Goal: Task Accomplishment & Management: Use online tool/utility

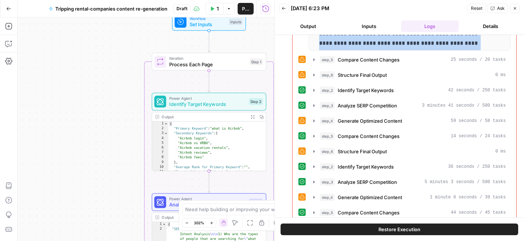
scroll to position [262, 0]
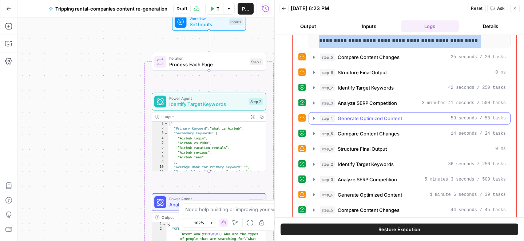
click at [361, 120] on span "Generate Optimized Content" at bounding box center [370, 118] width 64 height 7
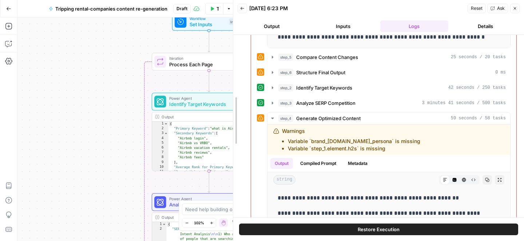
scroll to position [271, 0]
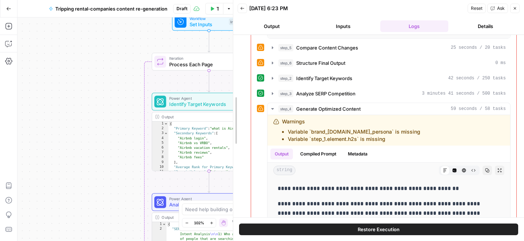
drag, startPoint x: 274, startPoint y: 82, endPoint x: 199, endPoint y: 81, distance: 74.6
click at [199, 81] on body "HomeToGo Group New Home Browse Insights Opportunities Your Data Recent Grids Wr…" at bounding box center [262, 120] width 524 height 241
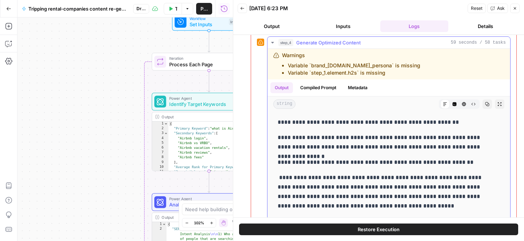
scroll to position [339, 0]
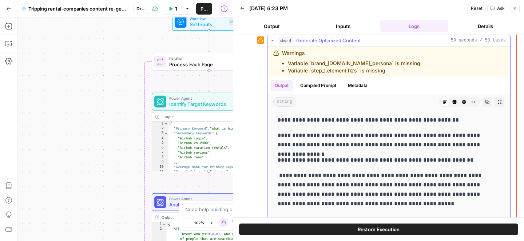
click at [297, 132] on p "**********" at bounding box center [383, 140] width 211 height 19
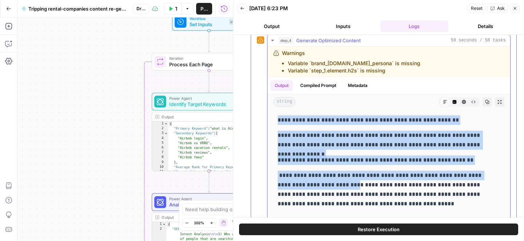
drag, startPoint x: 277, startPoint y: 121, endPoint x: 341, endPoint y: 181, distance: 87.8
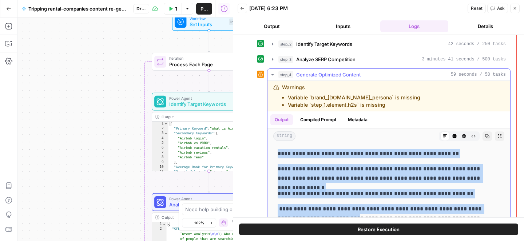
scroll to position [304, 0]
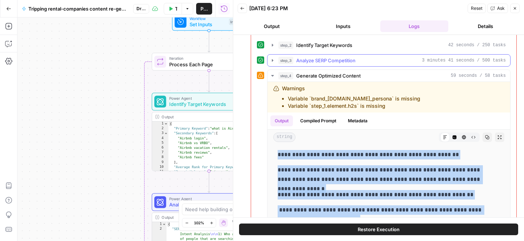
click at [312, 62] on span "Analyze SERP Competition" at bounding box center [325, 60] width 59 height 7
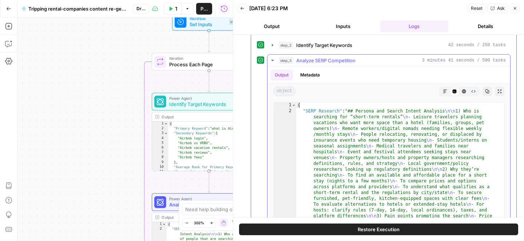
click at [312, 62] on span "Analyze SERP Competition" at bounding box center [325, 60] width 59 height 7
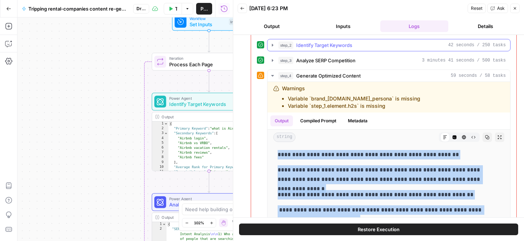
click at [321, 46] on span "Identify Target Keywords" at bounding box center [324, 44] width 56 height 7
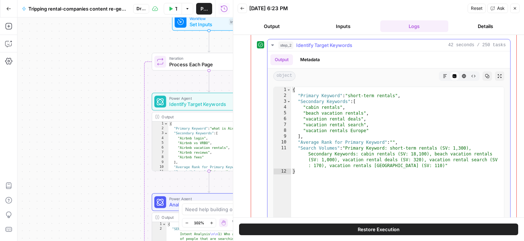
click at [321, 46] on span "Identify Target Keywords" at bounding box center [324, 44] width 56 height 7
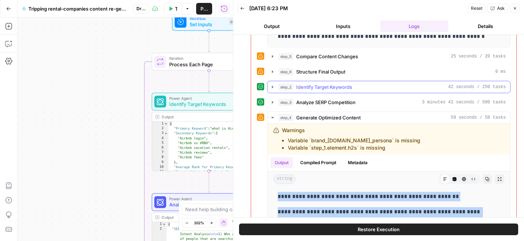
scroll to position [263, 0]
click at [309, 69] on span "Structure Final Output" at bounding box center [320, 71] width 49 height 7
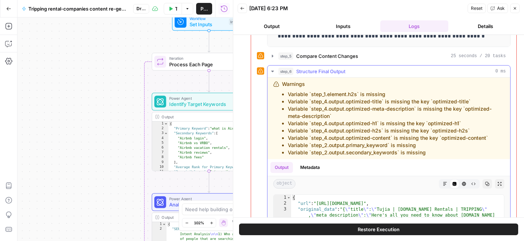
click at [346, 71] on div "step_6 Structure Final Output 0 ms" at bounding box center [391, 71] width 227 height 7
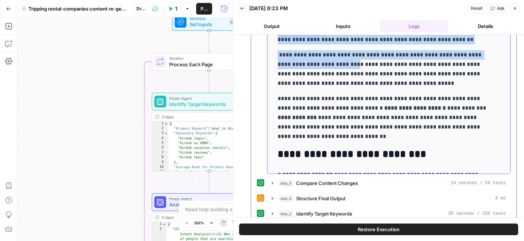
scroll to position [35, 0]
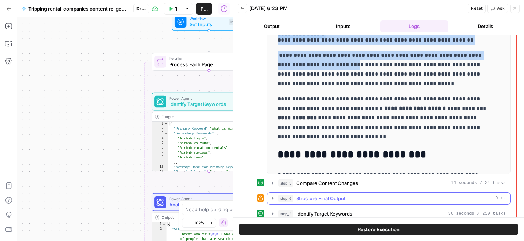
click at [324, 198] on span "Structure Final Output" at bounding box center [320, 198] width 49 height 7
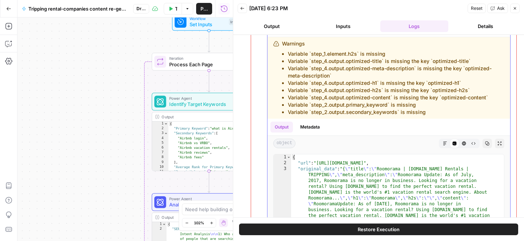
scroll to position [593, 0]
type textarea "**********"
click at [340, 127] on div "Output Metadata" at bounding box center [388, 126] width 243 height 17
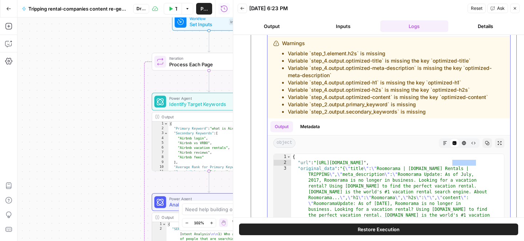
scroll to position [511, 0]
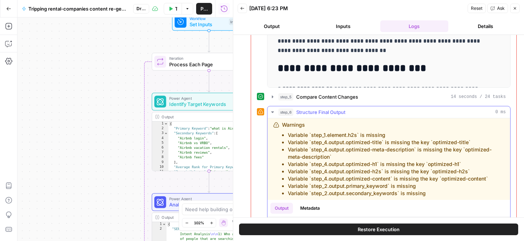
click at [358, 108] on div "step_6 Structure Final Output 0 ms" at bounding box center [391, 111] width 227 height 7
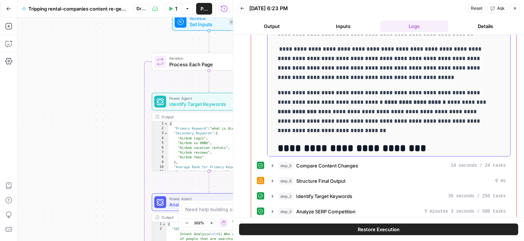
scroll to position [23, 0]
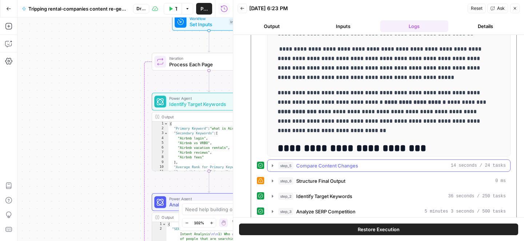
click at [368, 167] on div "step_5 Compare Content Changes 14 seconds / 24 tasks" at bounding box center [391, 165] width 227 height 7
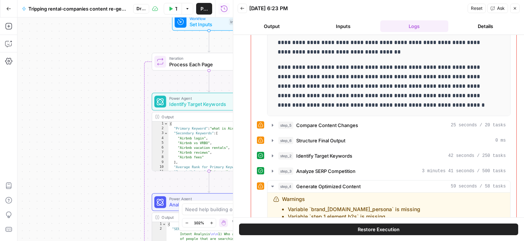
scroll to position [184, 0]
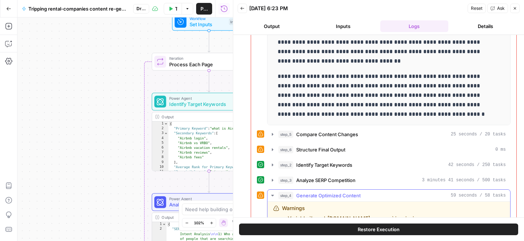
click at [312, 193] on span "Generate Optimized Content" at bounding box center [328, 195] width 64 height 7
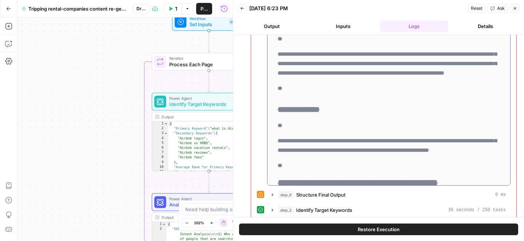
scroll to position [4620, 0]
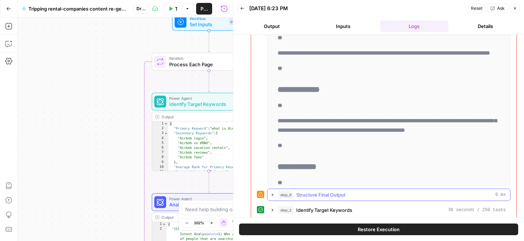
click at [350, 195] on div "step_6 Structure Final Output 0 ms" at bounding box center [391, 194] width 227 height 7
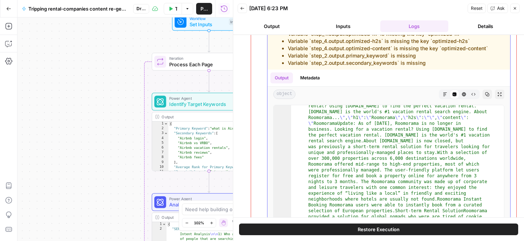
scroll to position [615, 0]
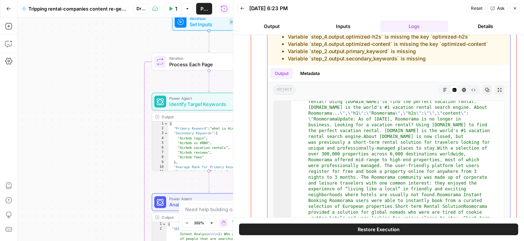
click at [443, 90] on icon "button" at bounding box center [445, 90] width 4 height 4
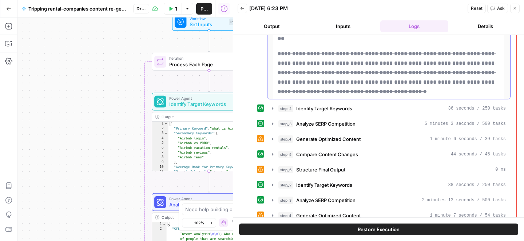
scroll to position [755, 0]
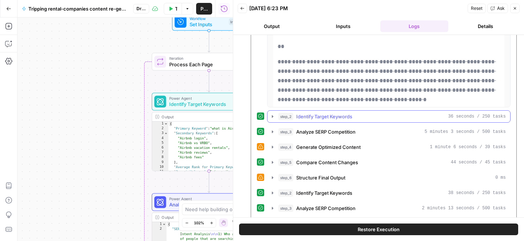
click at [355, 116] on div "step_2 Identify Target Keywords 36 seconds / 250 tasks" at bounding box center [391, 116] width 227 height 7
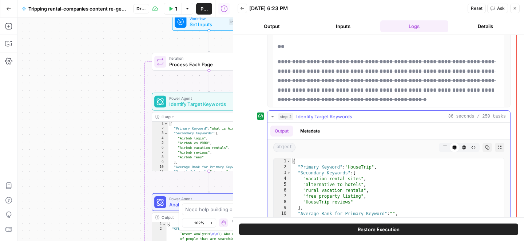
click at [356, 116] on div "step_2 Identify Target Keywords 36 seconds / 250 tasks" at bounding box center [391, 116] width 227 height 7
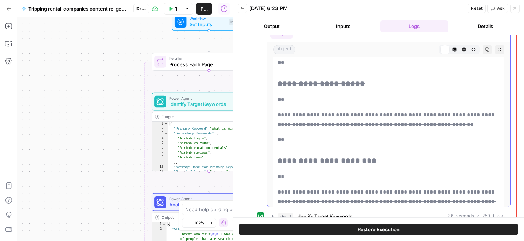
scroll to position [7038, 0]
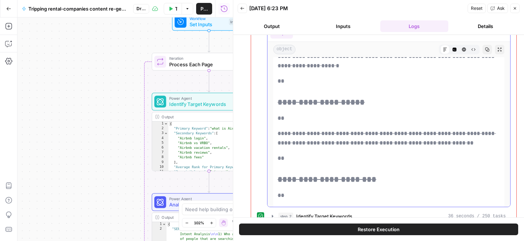
click at [452, 49] on icon "button" at bounding box center [454, 50] width 4 height 4
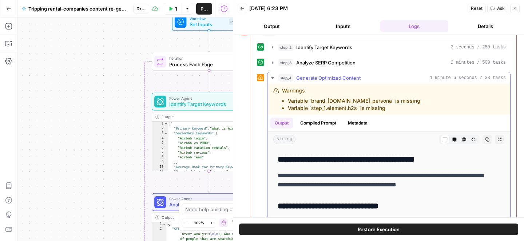
scroll to position [5, 0]
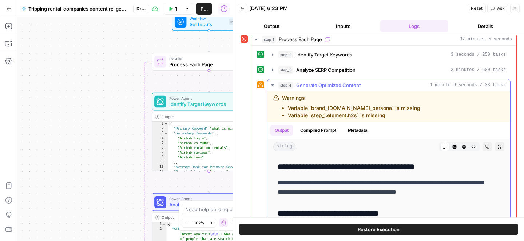
click at [272, 85] on icon "button" at bounding box center [272, 84] width 3 height 1
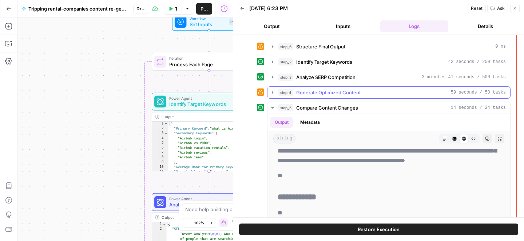
scroll to position [75, 0]
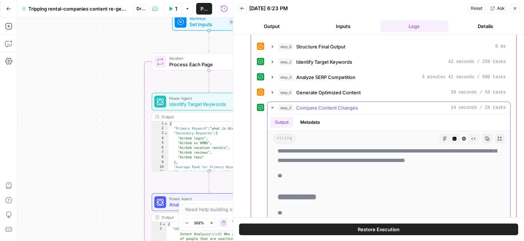
click at [273, 109] on icon "button" at bounding box center [273, 108] width 6 height 6
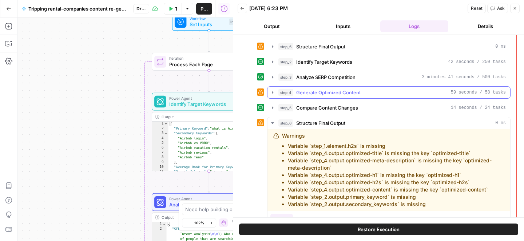
click at [272, 92] on icon "button" at bounding box center [272, 92] width 1 height 3
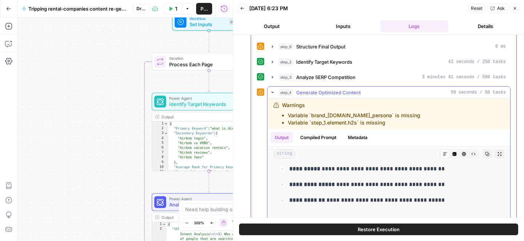
scroll to position [2001, 0]
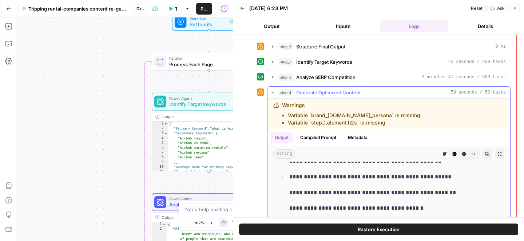
drag, startPoint x: 278, startPoint y: 170, endPoint x: 392, endPoint y: 179, distance: 113.8
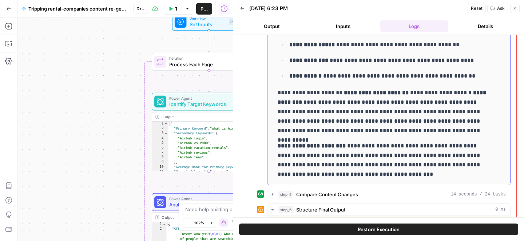
scroll to position [201, 0]
copy body "**********"
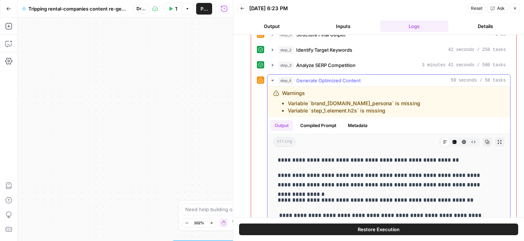
scroll to position [92, 0]
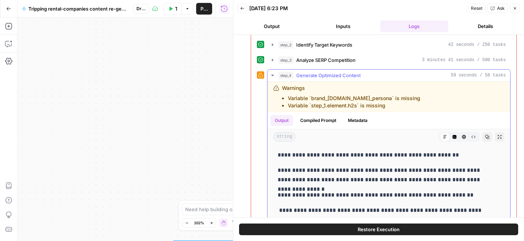
drag, startPoint x: 392, startPoint y: 178, endPoint x: 274, endPoint y: 155, distance: 120.2
click at [331, 62] on span "Analyze SERP Competition" at bounding box center [325, 59] width 59 height 7
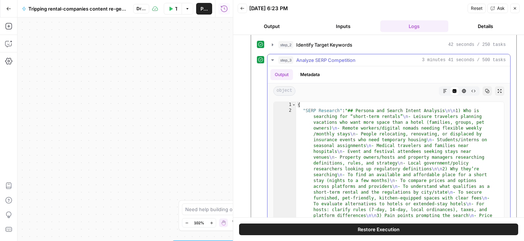
click at [331, 62] on span "Analyze SERP Competition" at bounding box center [325, 59] width 59 height 7
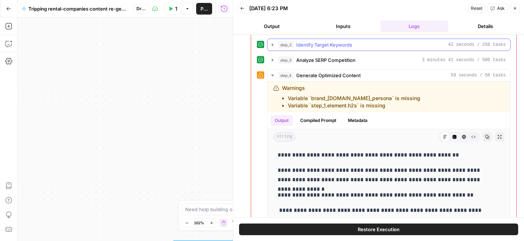
click at [330, 46] on span "Identify Target Keywords" at bounding box center [324, 44] width 56 height 7
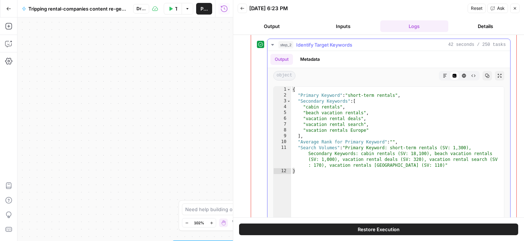
click at [330, 46] on span "Identify Target Keywords" at bounding box center [324, 44] width 56 height 7
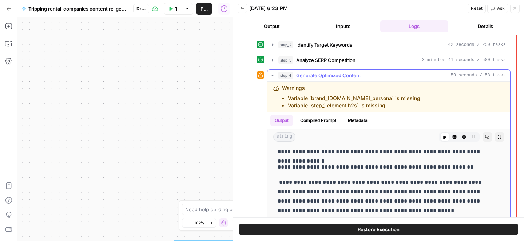
scroll to position [22, 0]
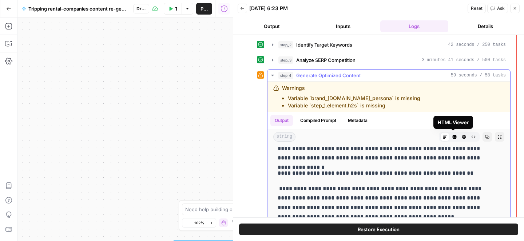
click at [462, 137] on icon "button" at bounding box center [464, 137] width 4 height 4
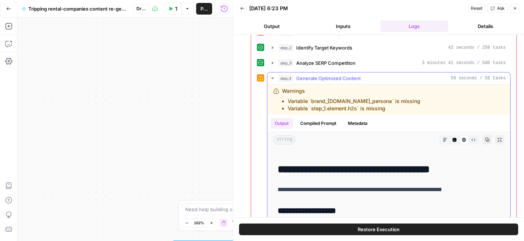
scroll to position [2294, 0]
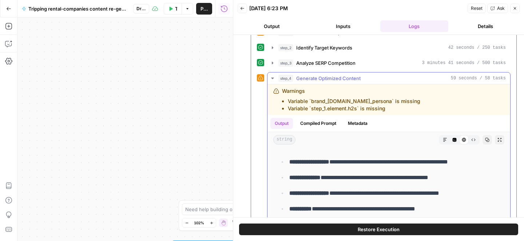
drag, startPoint x: 280, startPoint y: 157, endPoint x: 347, endPoint y: 180, distance: 71.3
click at [452, 140] on icon "button" at bounding box center [454, 140] width 4 height 4
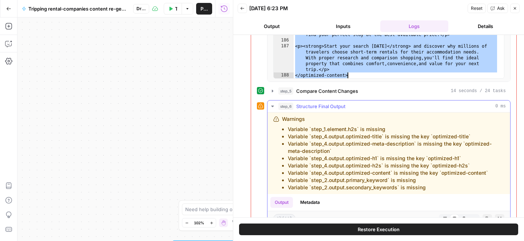
scroll to position [284, 0]
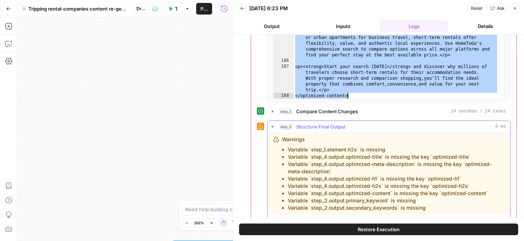
drag, startPoint x: 295, startPoint y: 120, endPoint x: 390, endPoint y: 127, distance: 94.5
type textarea "**********"
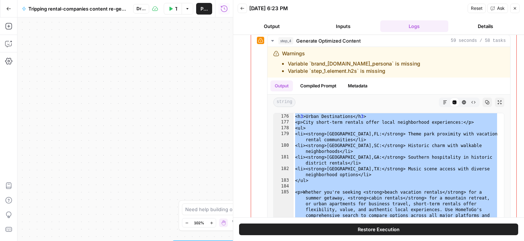
scroll to position [130, 0]
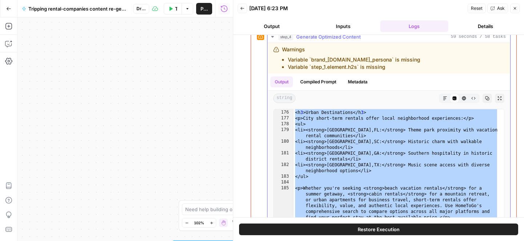
click at [462, 98] on icon "button" at bounding box center [464, 98] width 4 height 4
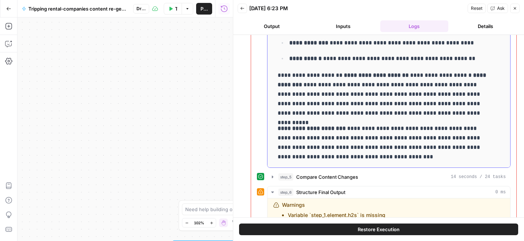
scroll to position [225, 0]
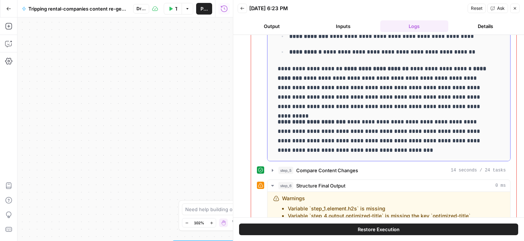
drag, startPoint x: 278, startPoint y: 115, endPoint x: 395, endPoint y: 156, distance: 124.0
copy div "**********"
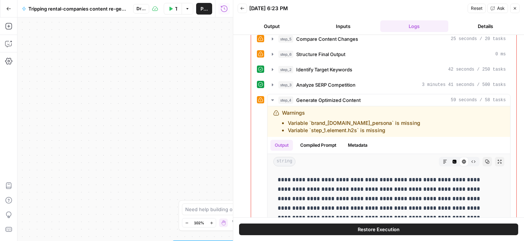
scroll to position [67, 0]
click at [322, 85] on span "Analyze SERP Competition" at bounding box center [325, 84] width 59 height 7
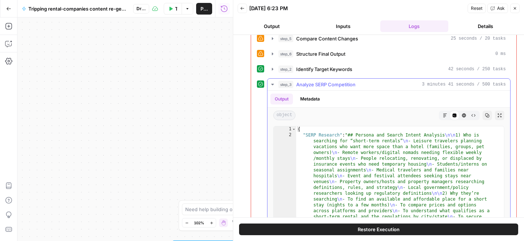
click at [322, 85] on span "Analyze SERP Competition" at bounding box center [325, 84] width 59 height 7
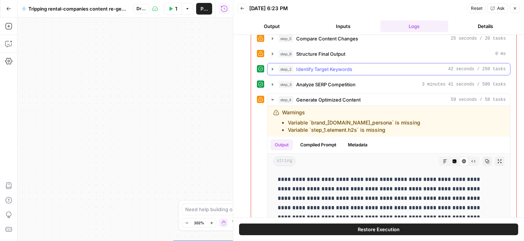
click at [323, 68] on span "Identify Target Keywords" at bounding box center [324, 68] width 56 height 7
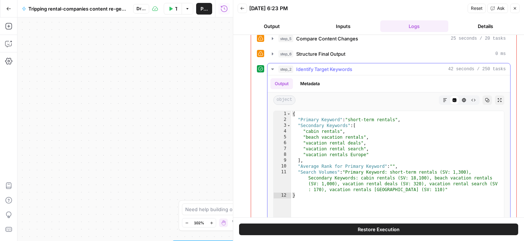
click at [323, 67] on span "Identify Target Keywords" at bounding box center [324, 68] width 56 height 7
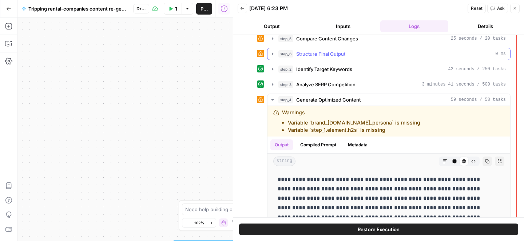
click at [324, 51] on span "Structure Final Output" at bounding box center [320, 53] width 49 height 7
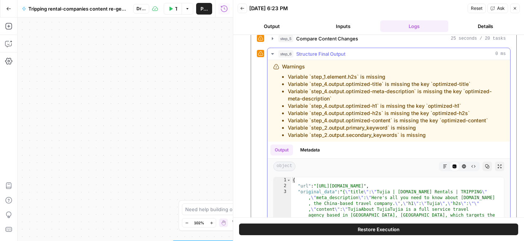
click at [324, 51] on span "Structure Final Output" at bounding box center [320, 53] width 49 height 7
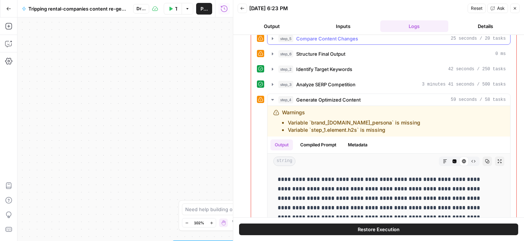
click at [328, 42] on button "step_5 Compare Content Changes 25 seconds / 20 tasks" at bounding box center [388, 39] width 243 height 12
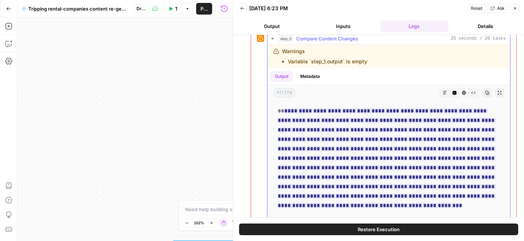
click at [328, 42] on button "step_5 Compare Content Changes 25 seconds / 20 tasks" at bounding box center [388, 39] width 243 height 12
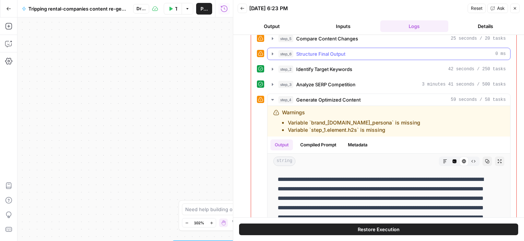
click at [309, 55] on span "Structure Final Output" at bounding box center [320, 53] width 49 height 7
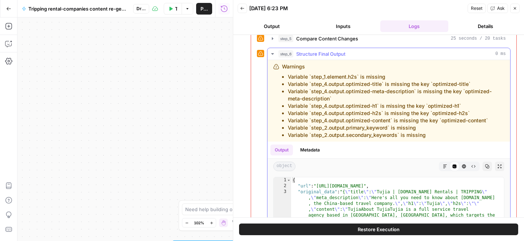
click at [309, 55] on span "Structure Final Output" at bounding box center [320, 53] width 49 height 7
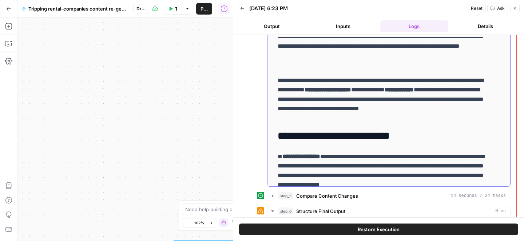
scroll to position [64, 0]
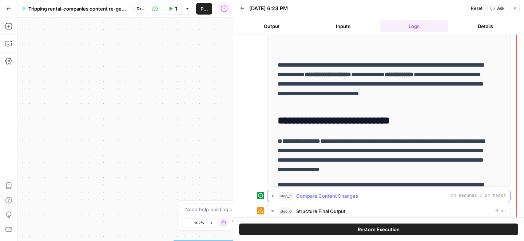
click at [314, 194] on span "Compare Content Changes" at bounding box center [327, 195] width 62 height 7
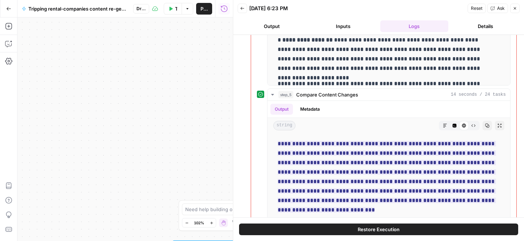
scroll to position [303, 0]
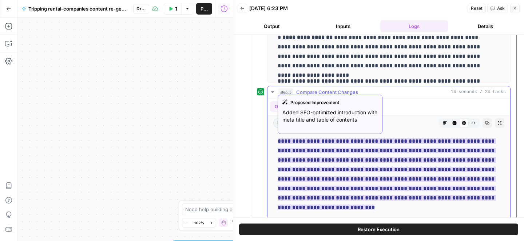
click at [382, 93] on div "Proposed Improvement Added SEO-optimized introduction with meta title and table…" at bounding box center [330, 114] width 105 height 42
click at [406, 92] on div "step_5 Compare Content Changes 14 seconds / 24 tasks" at bounding box center [391, 91] width 227 height 7
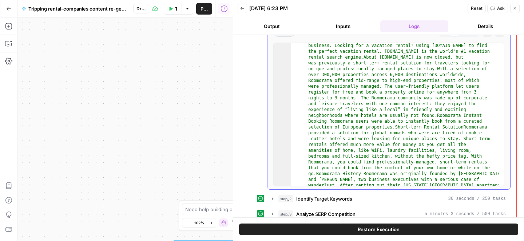
scroll to position [0, 0]
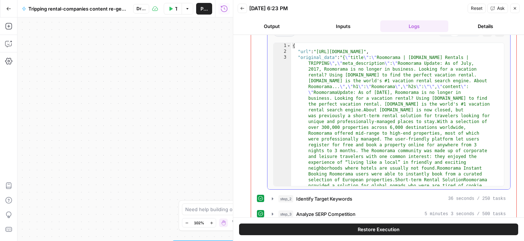
type textarea "**********"
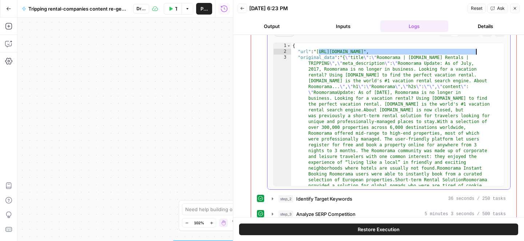
drag, startPoint x: 319, startPoint y: 52, endPoint x: 476, endPoint y: 53, distance: 157.5
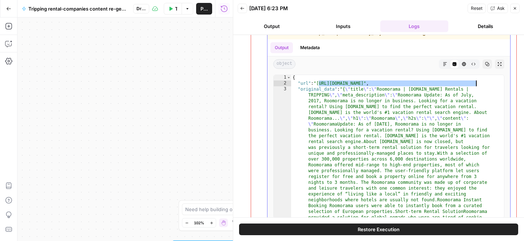
scroll to position [461, 0]
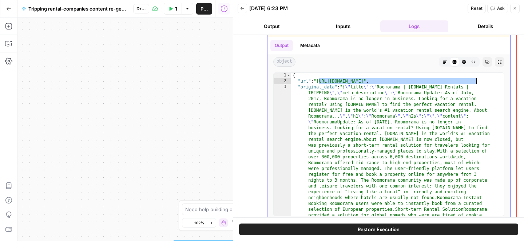
click at [462, 60] on icon "button" at bounding box center [464, 62] width 4 height 4
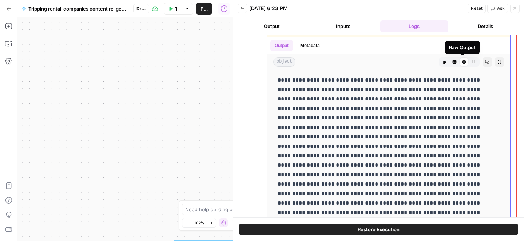
click at [471, 61] on icon "button" at bounding box center [473, 62] width 4 height 3
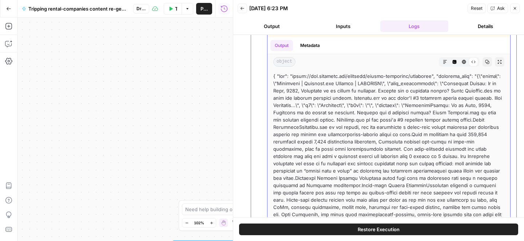
click at [459, 61] on button "HTML Viewer" at bounding box center [463, 61] width 9 height 9
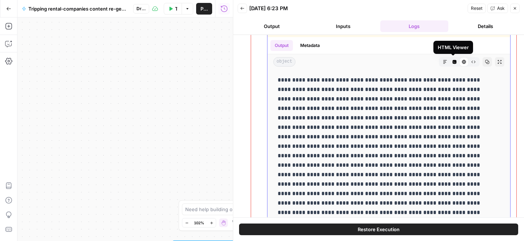
click at [452, 62] on icon "button" at bounding box center [454, 62] width 4 height 4
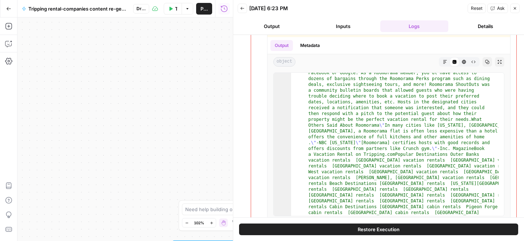
scroll to position [294, 0]
click at [498, 62] on icon "button" at bounding box center [500, 62] width 4 height 4
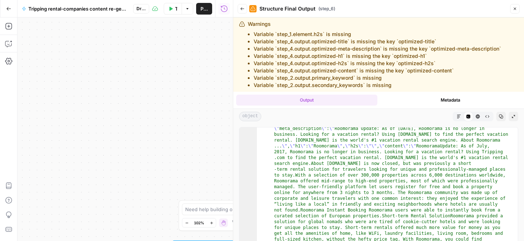
scroll to position [0, 0]
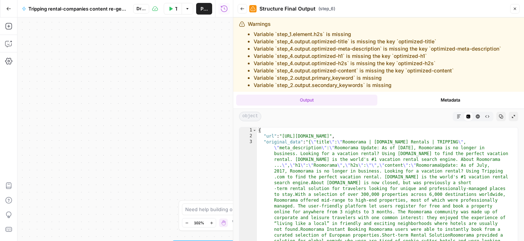
click at [511, 117] on icon "button" at bounding box center [513, 116] width 4 height 4
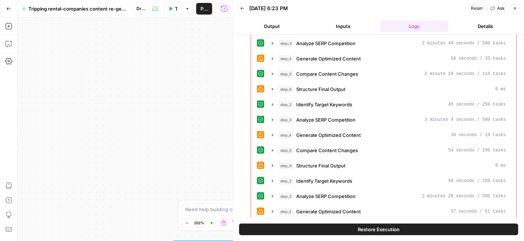
scroll to position [360, 0]
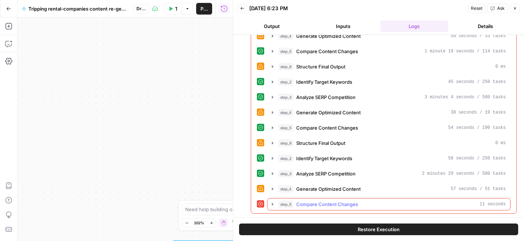
click at [311, 206] on span "Compare Content Changes" at bounding box center [327, 203] width 62 height 7
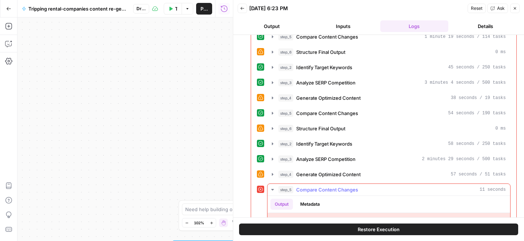
click at [315, 189] on span "Compare Content Changes" at bounding box center [327, 189] width 62 height 7
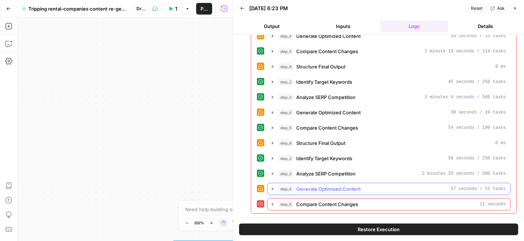
click at [315, 186] on span "Generate Optimized Content" at bounding box center [328, 188] width 64 height 7
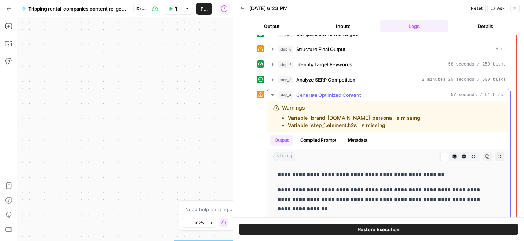
scroll to position [453, 0]
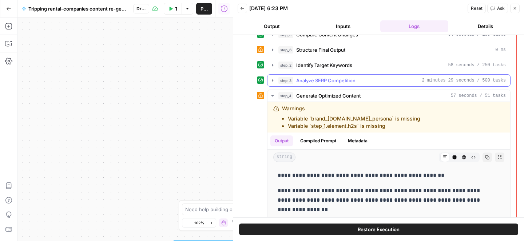
click at [356, 82] on div "step_3 Analyze SERP Competition 2 minutes 29 seconds / 500 tasks" at bounding box center [391, 80] width 227 height 7
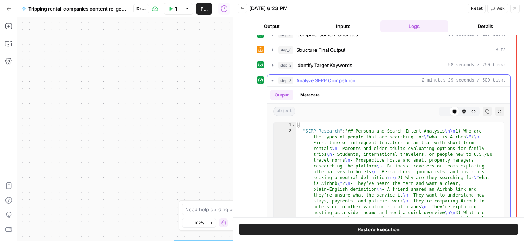
click at [356, 82] on div "step_3 Analyze SERP Competition 2 minutes 29 seconds / 500 tasks" at bounding box center [391, 80] width 227 height 7
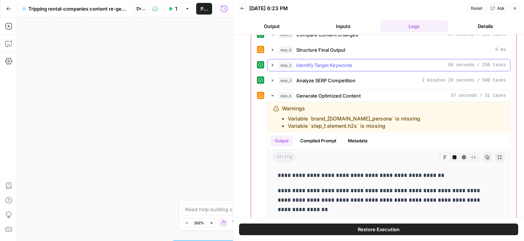
click at [356, 68] on div "step_2 Identify Target Keywords 58 seconds / 250 tasks" at bounding box center [391, 64] width 227 height 7
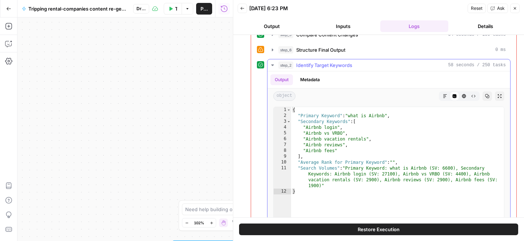
click at [356, 68] on div "step_2 Identify Target Keywords 58 seconds / 250 tasks" at bounding box center [391, 64] width 227 height 7
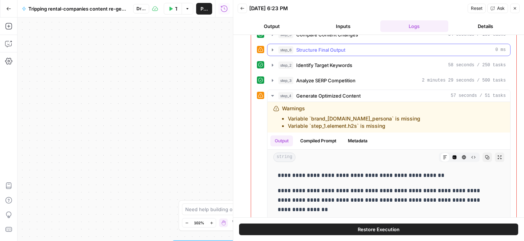
click at [361, 48] on div "step_6 Structure Final Output 0 ms" at bounding box center [391, 49] width 227 height 7
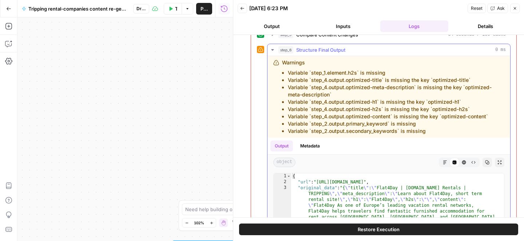
click at [361, 48] on div "step_6 Structure Final Output 0 ms" at bounding box center [391, 49] width 227 height 7
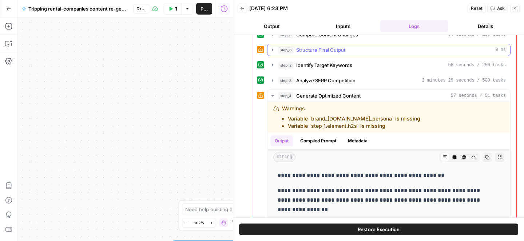
click at [360, 50] on div "step_6 Structure Final Output 0 ms" at bounding box center [391, 49] width 227 height 7
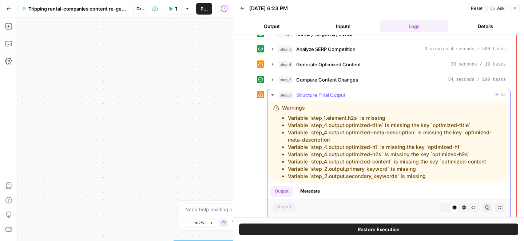
scroll to position [408, 0]
click at [353, 92] on div "step_6 Structure Final Output 0 ms" at bounding box center [391, 94] width 227 height 7
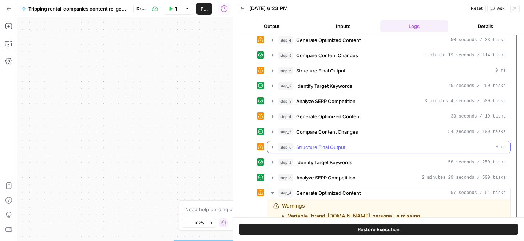
scroll to position [332, 0]
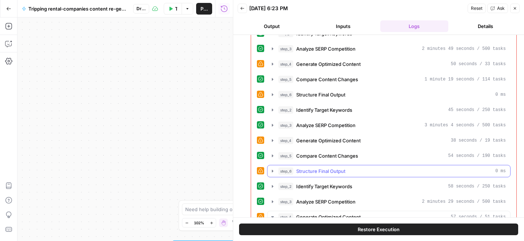
click at [364, 171] on div "step_6 Structure Final Output 0 ms" at bounding box center [391, 170] width 227 height 7
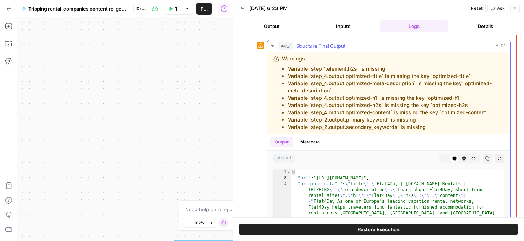
scroll to position [457, 0]
click at [443, 160] on icon "button" at bounding box center [445, 159] width 4 height 4
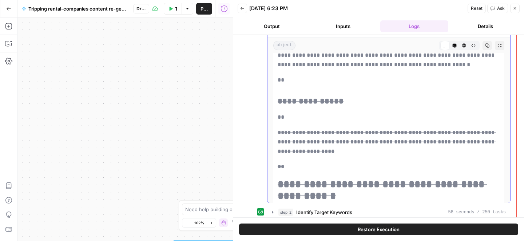
scroll to position [2287, 0]
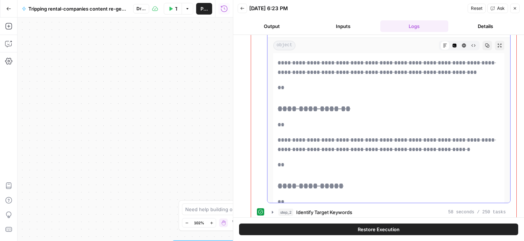
click at [450, 47] on button "Code Editor" at bounding box center [454, 45] width 9 height 9
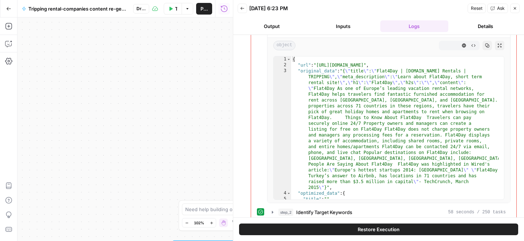
scroll to position [0, 0]
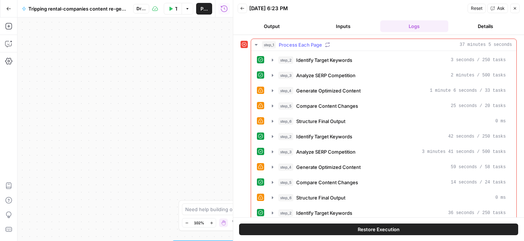
click at [258, 44] on icon "button" at bounding box center [256, 45] width 6 height 6
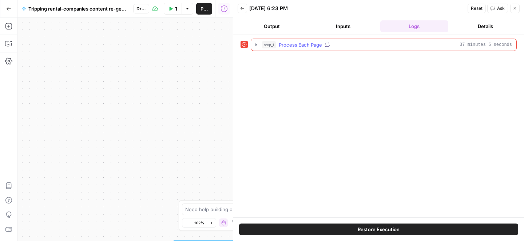
click at [257, 43] on icon "button" at bounding box center [256, 45] width 6 height 6
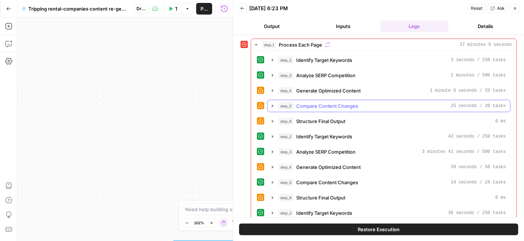
click at [321, 108] on span "Compare Content Changes" at bounding box center [327, 105] width 62 height 7
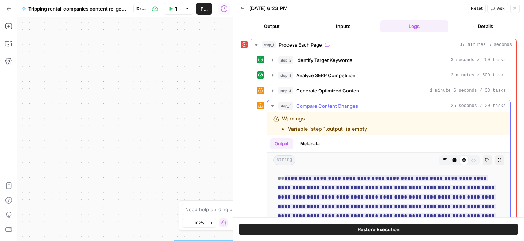
click at [318, 107] on span "Compare Content Changes" at bounding box center [327, 105] width 62 height 7
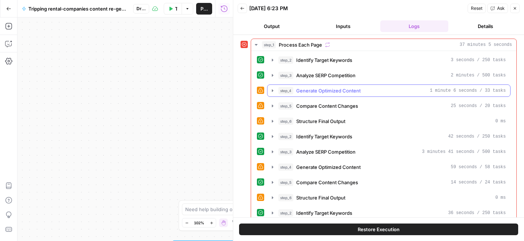
click at [322, 90] on span "Generate Optimized Content" at bounding box center [328, 90] width 64 height 7
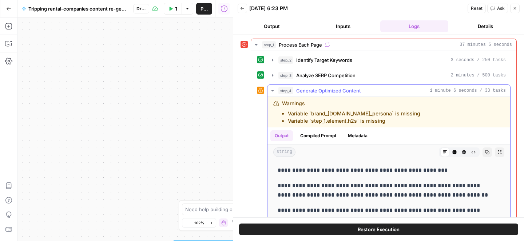
click at [322, 90] on span "Generate Optimized Content" at bounding box center [328, 90] width 64 height 7
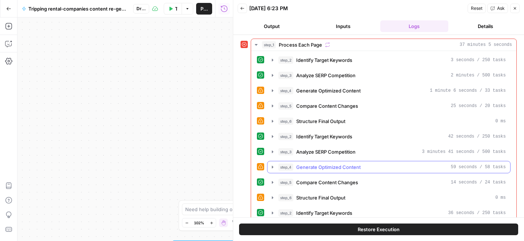
click at [312, 168] on span "Generate Optimized Content" at bounding box center [328, 166] width 64 height 7
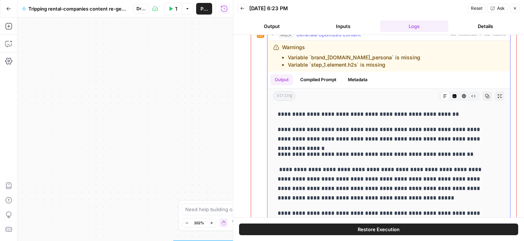
scroll to position [75, 0]
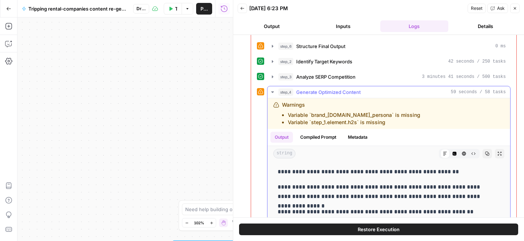
click at [324, 93] on span "Generate Optimized Content" at bounding box center [328, 91] width 64 height 7
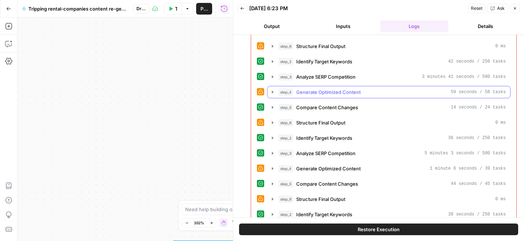
scroll to position [0, 0]
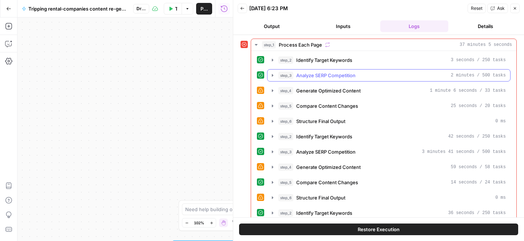
click at [319, 77] on span "Analyze SERP Competition" at bounding box center [325, 75] width 59 height 7
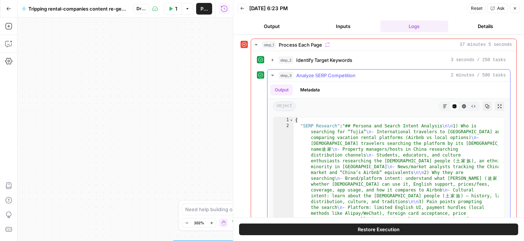
click at [319, 77] on span "Analyze SERP Competition" at bounding box center [325, 75] width 59 height 7
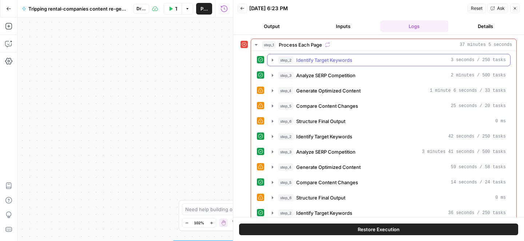
click at [319, 62] on span "Identify Target Keywords" at bounding box center [324, 59] width 56 height 7
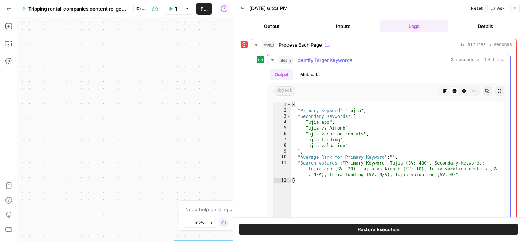
click at [333, 55] on button "step_2 Identify Target Keywords 3 seconds / 250 tasks" at bounding box center [388, 60] width 243 height 12
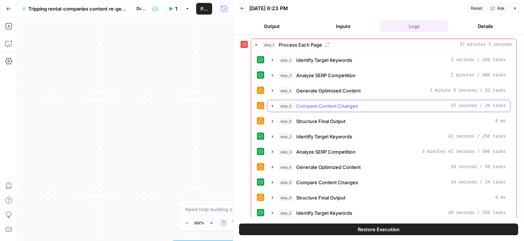
click at [321, 105] on span "Compare Content Changes" at bounding box center [327, 105] width 62 height 7
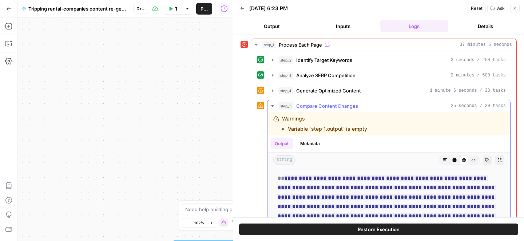
click at [321, 105] on span "Compare Content Changes" at bounding box center [327, 105] width 62 height 7
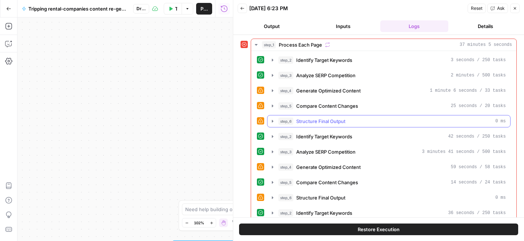
click at [316, 119] on span "Structure Final Output" at bounding box center [320, 120] width 49 height 7
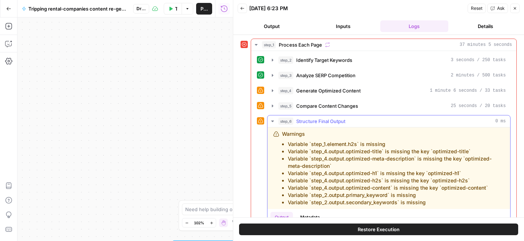
click at [316, 119] on span "Structure Final Output" at bounding box center [320, 120] width 49 height 7
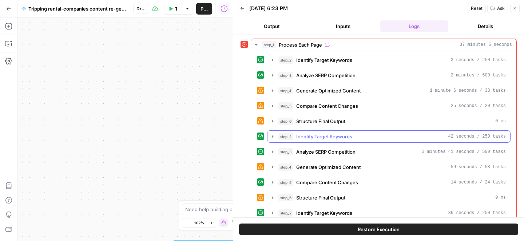
click at [313, 133] on span "Identify Target Keywords" at bounding box center [324, 136] width 56 height 7
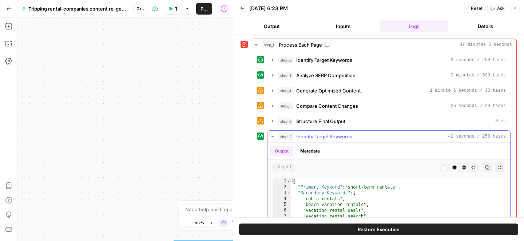
click at [313, 133] on span "Identify Target Keywords" at bounding box center [324, 136] width 56 height 7
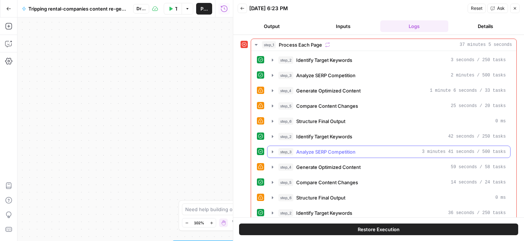
click at [310, 149] on span "Analyze SERP Competition" at bounding box center [325, 151] width 59 height 7
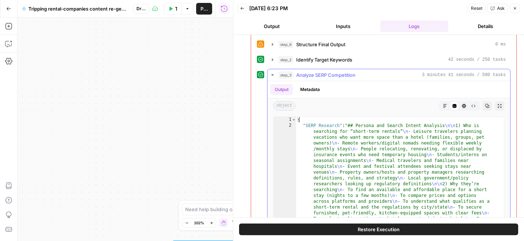
scroll to position [77, 0]
click at [342, 77] on span "Analyze SERP Competition" at bounding box center [325, 74] width 59 height 7
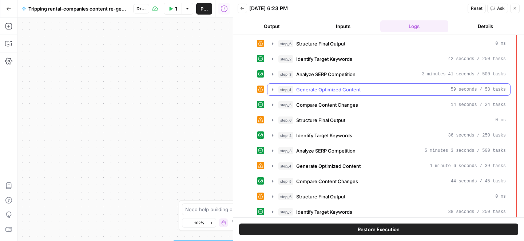
click at [332, 87] on span "Generate Optimized Content" at bounding box center [328, 89] width 64 height 7
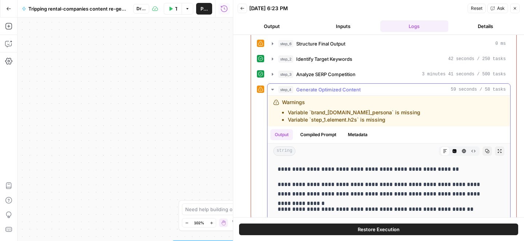
click at [335, 91] on span "Generate Optimized Content" at bounding box center [328, 89] width 64 height 7
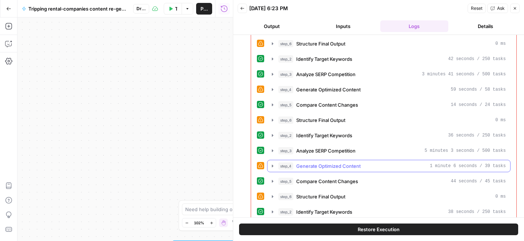
click at [310, 165] on span "Generate Optimized Content" at bounding box center [328, 165] width 64 height 7
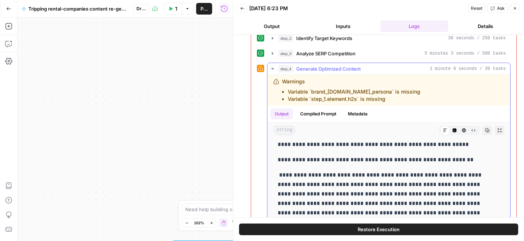
scroll to position [0, 0]
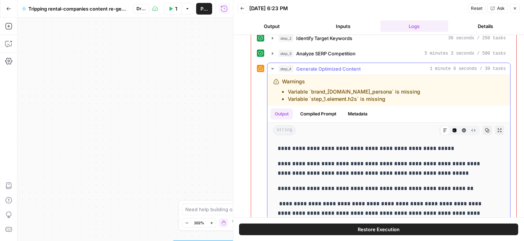
drag, startPoint x: 279, startPoint y: 148, endPoint x: 336, endPoint y: 152, distance: 57.2
click at [336, 152] on p "**********" at bounding box center [383, 148] width 211 height 9
click at [452, 129] on icon "button" at bounding box center [454, 130] width 4 height 4
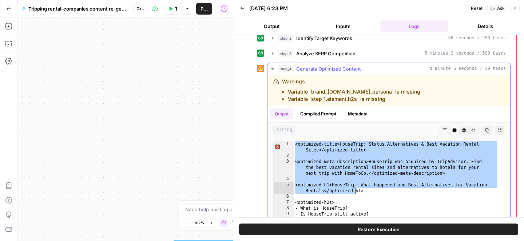
drag, startPoint x: 296, startPoint y: 144, endPoint x: 355, endPoint y: 193, distance: 76.5
click at [355, 193] on div "<optimized-title>HouseTrip: Status , Alternatives & Best Vacation Rental Sites<…" at bounding box center [396, 238] width 205 height 195
type textarea "**********"
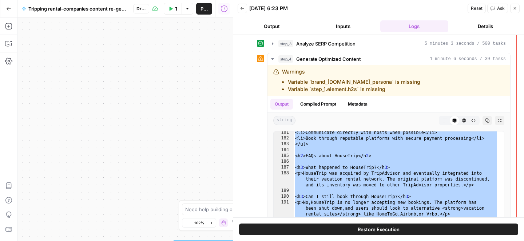
scroll to position [164, 0]
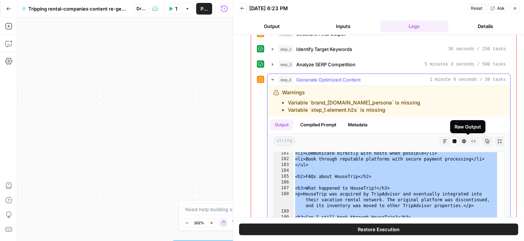
click at [471, 141] on icon "button" at bounding box center [473, 141] width 4 height 4
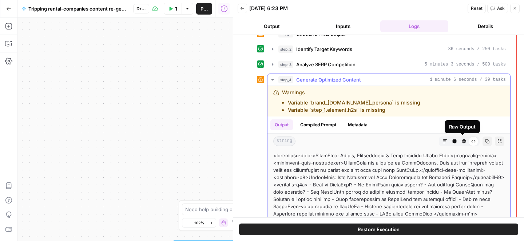
click at [459, 140] on button "HTML Viewer" at bounding box center [463, 140] width 9 height 9
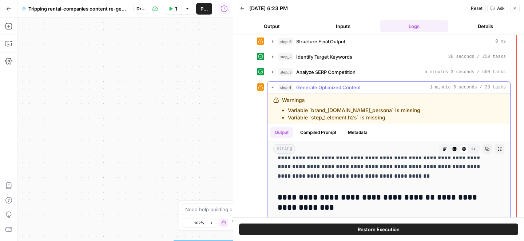
scroll to position [2496, 0]
drag, startPoint x: 279, startPoint y: 167, endPoint x: 370, endPoint y: 208, distance: 100.3
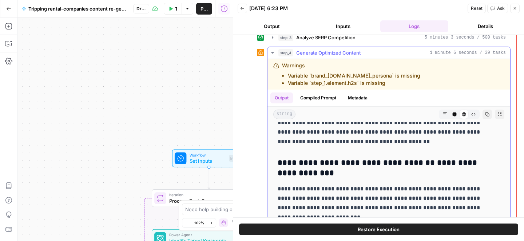
click at [326, 171] on h3 "**********" at bounding box center [383, 168] width 211 height 20
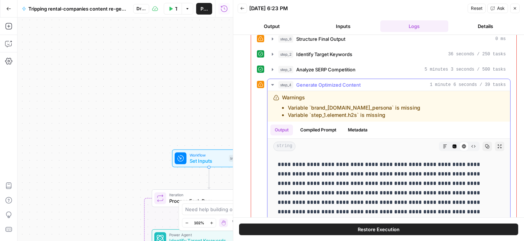
scroll to position [159, 0]
drag, startPoint x: 488, startPoint y: 143, endPoint x: 275, endPoint y: 162, distance: 214.0
copy div "**********"
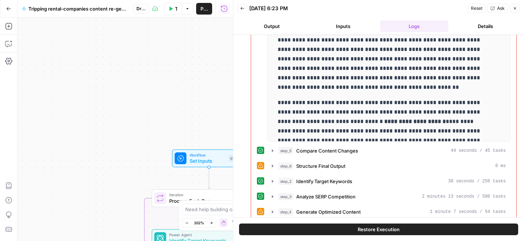
scroll to position [331, 0]
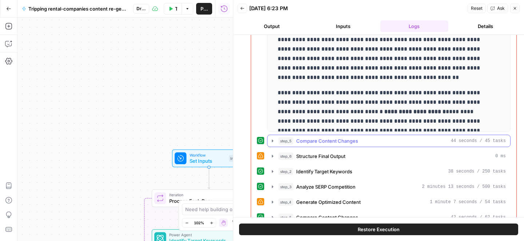
click at [335, 141] on span "Compare Content Changes" at bounding box center [327, 140] width 62 height 7
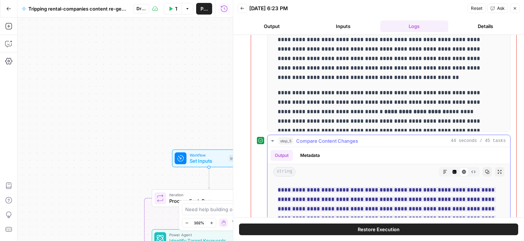
click at [335, 141] on span "Compare Content Changes" at bounding box center [327, 140] width 62 height 7
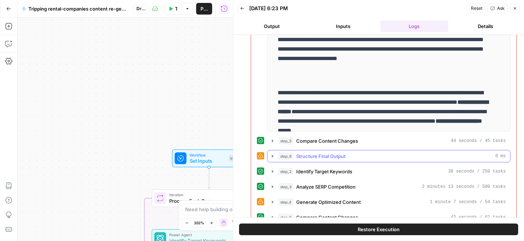
click at [331, 153] on span "Structure Final Output" at bounding box center [320, 155] width 49 height 7
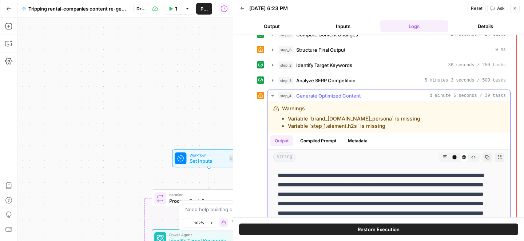
scroll to position [108, 0]
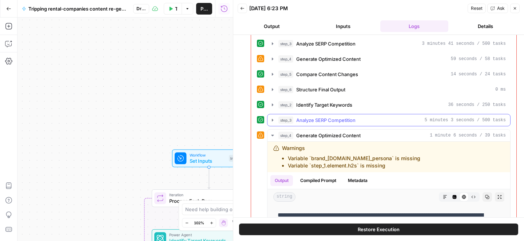
click at [334, 122] on span "Analyze SERP Competition" at bounding box center [325, 119] width 59 height 7
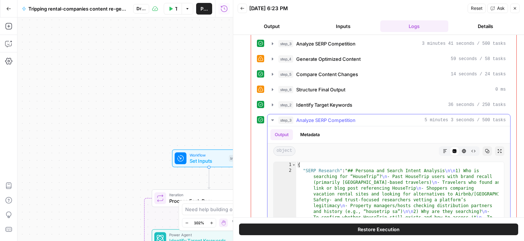
click at [334, 121] on span "Analyze SERP Competition" at bounding box center [325, 119] width 59 height 7
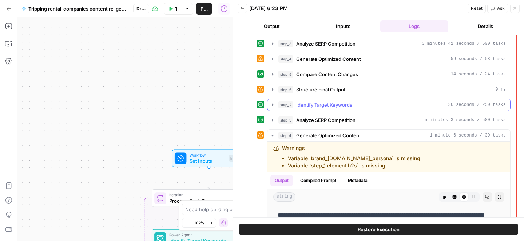
click at [332, 105] on span "Identify Target Keywords" at bounding box center [324, 104] width 56 height 7
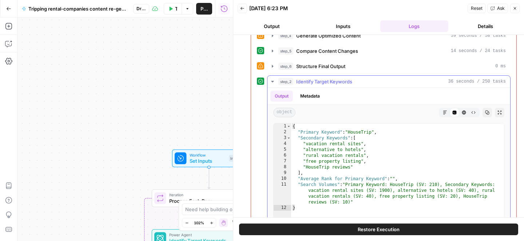
scroll to position [131, 0]
click at [335, 83] on span "Identify Target Keywords" at bounding box center [324, 82] width 56 height 7
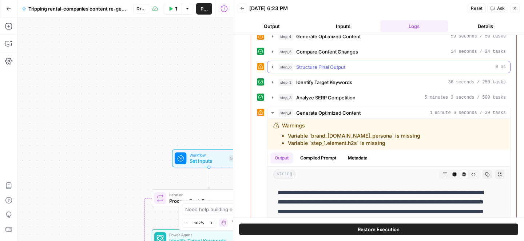
click at [326, 68] on span "Structure Final Output" at bounding box center [320, 66] width 49 height 7
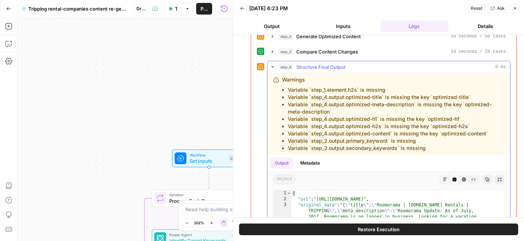
click at [326, 68] on span "Structure Final Output" at bounding box center [320, 66] width 49 height 7
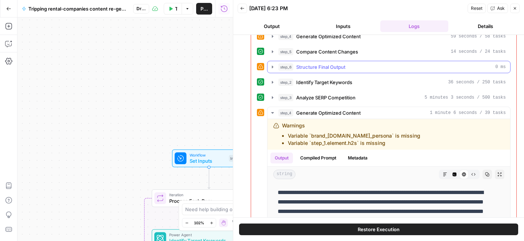
click at [326, 68] on span "Structure Final Output" at bounding box center [320, 66] width 49 height 7
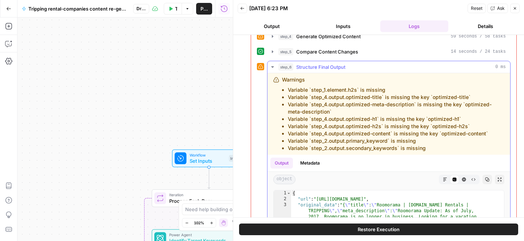
click at [325, 68] on span "Structure Final Output" at bounding box center [320, 66] width 49 height 7
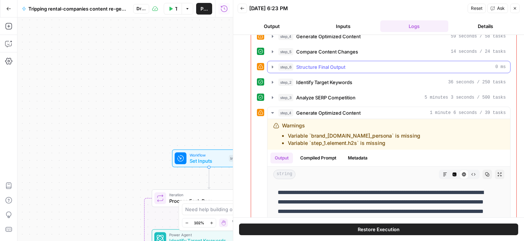
click at [325, 68] on span "Structure Final Output" at bounding box center [320, 66] width 49 height 7
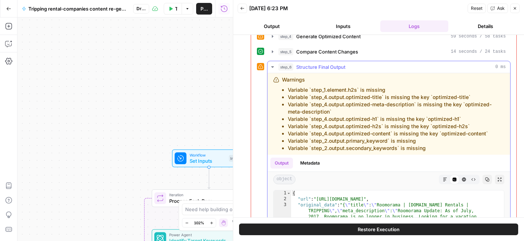
click at [325, 68] on span "Structure Final Output" at bounding box center [320, 66] width 49 height 7
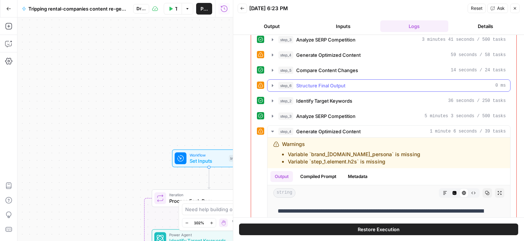
scroll to position [110, 0]
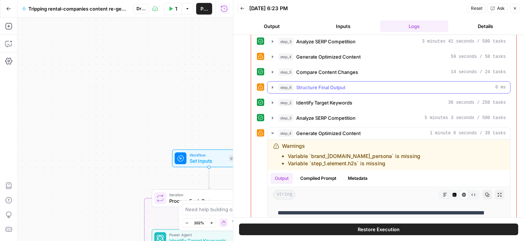
click at [331, 69] on span "Compare Content Changes" at bounding box center [327, 71] width 62 height 7
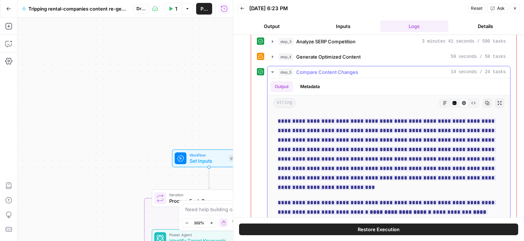
click at [331, 69] on span "Compare Content Changes" at bounding box center [327, 71] width 62 height 7
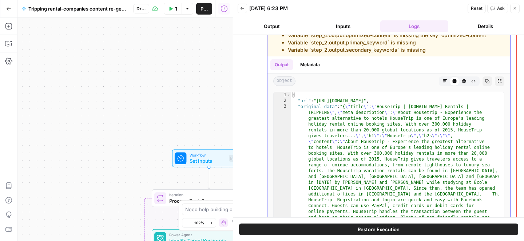
scroll to position [519, 0]
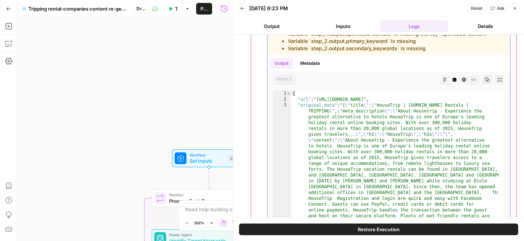
type textarea "**********"
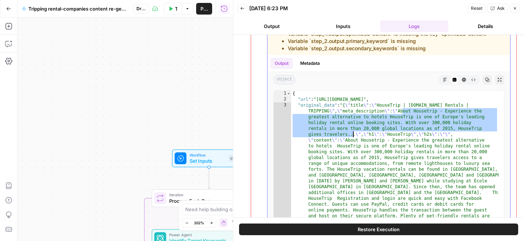
drag, startPoint x: 403, startPoint y: 112, endPoint x: 354, endPoint y: 134, distance: 53.7
click at [354, 134] on div "{ "url" : "[URL][DOMAIN_NAME]" , "original_data" : "{ \" title \" : \" HouseTri…" at bounding box center [394, 241] width 207 height 300
click at [353, 129] on div "{ "url" : "[URL][DOMAIN_NAME]" , "original_data" : "{ \" title \" : \" HouseTri…" at bounding box center [394, 241] width 207 height 300
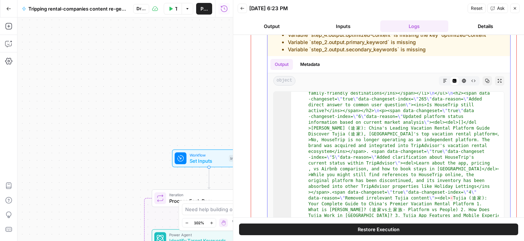
scroll to position [842, 0]
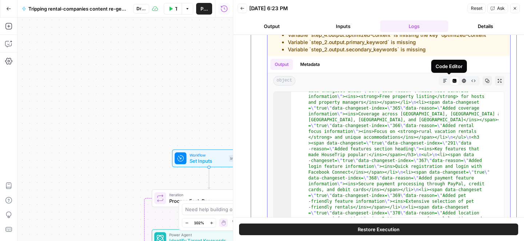
click at [462, 80] on icon "button" at bounding box center [464, 81] width 4 height 4
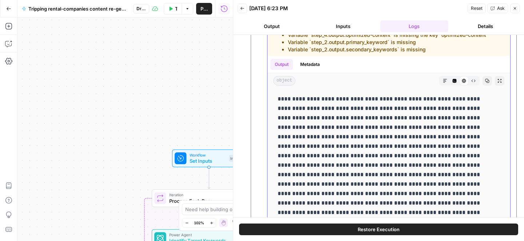
scroll to position [509, 0]
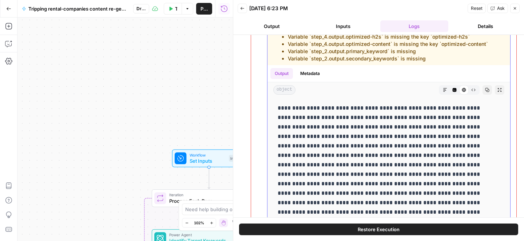
click at [440, 87] on button "Markdown" at bounding box center [444, 89] width 9 height 9
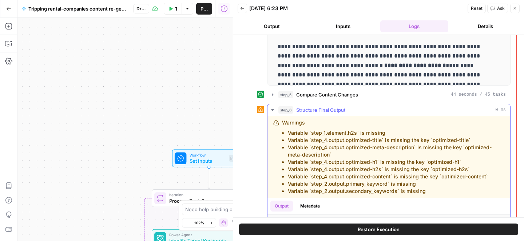
scroll to position [372, 0]
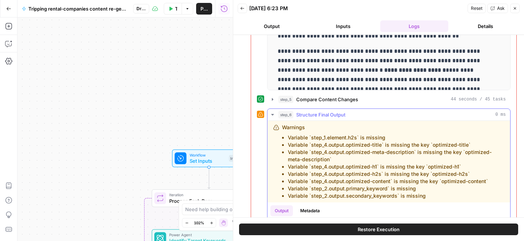
click at [387, 114] on div "step_6 Structure Final Output 0 ms" at bounding box center [391, 114] width 227 height 7
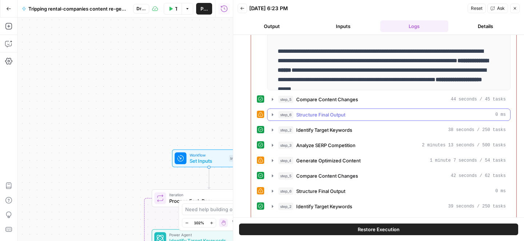
click at [387, 114] on div "step_6 Structure Final Output 0 ms" at bounding box center [391, 114] width 227 height 7
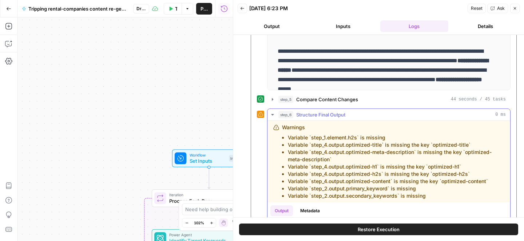
click at [387, 113] on div "step_6 Structure Final Output 0 ms" at bounding box center [391, 114] width 227 height 7
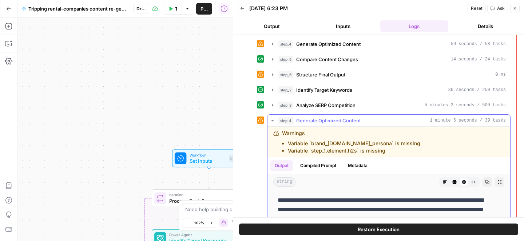
scroll to position [115, 0]
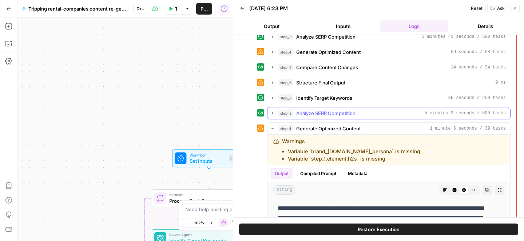
click at [359, 115] on div "step_3 Analyze SERP Competition 5 minutes 3 seconds / 500 tasks" at bounding box center [391, 112] width 227 height 7
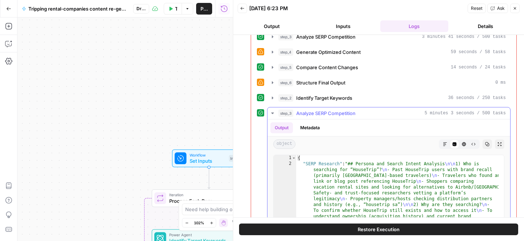
click at [359, 115] on div "step_3 Analyze SERP Competition 5 minutes 3 seconds / 500 tasks" at bounding box center [391, 112] width 227 height 7
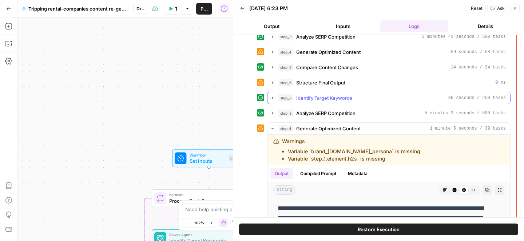
click at [366, 101] on div "step_2 Identify Target Keywords 36 seconds / 250 tasks" at bounding box center [391, 97] width 227 height 7
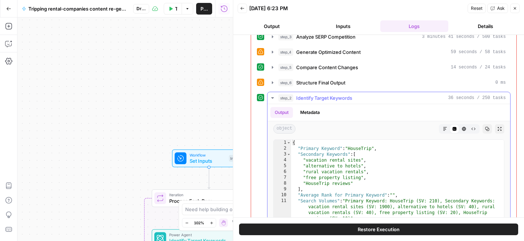
click at [366, 101] on div "step_2 Identify Target Keywords 36 seconds / 250 tasks" at bounding box center [391, 97] width 227 height 7
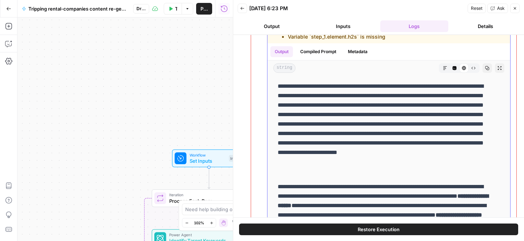
scroll to position [238, 0]
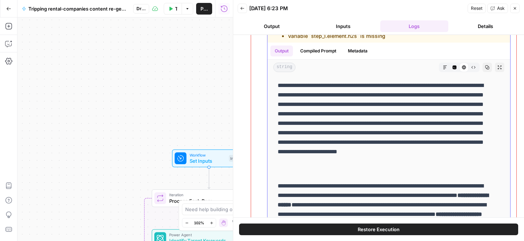
drag, startPoint x: 328, startPoint y: 87, endPoint x: 435, endPoint y: 85, distance: 106.6
click at [435, 85] on p "**********" at bounding box center [383, 128] width 211 height 95
copy p "**********"
drag, startPoint x: 308, startPoint y: 86, endPoint x: 463, endPoint y: 84, distance: 155.7
click at [463, 84] on p "**********" at bounding box center [383, 128] width 211 height 95
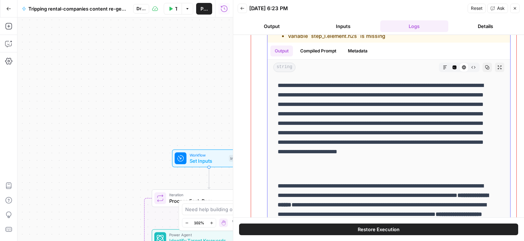
click at [400, 102] on p "**********" at bounding box center [383, 128] width 211 height 95
drag, startPoint x: 344, startPoint y: 97, endPoint x: 384, endPoint y: 105, distance: 40.2
click at [384, 105] on p "**********" at bounding box center [383, 128] width 211 height 95
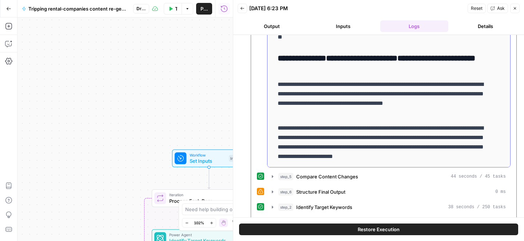
scroll to position [300, 0]
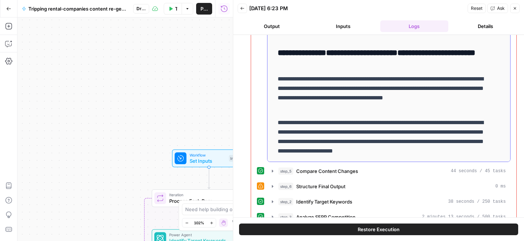
drag, startPoint x: 278, startPoint y: 127, endPoint x: 495, endPoint y: 151, distance: 218.8
copy div "**********"
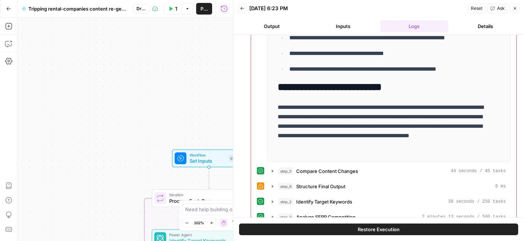
scroll to position [194, 0]
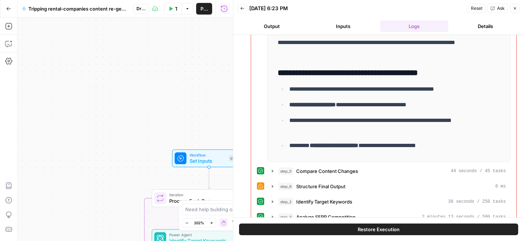
click at [296, 70] on h3 "**********" at bounding box center [383, 73] width 211 height 10
click at [310, 71] on h3 "**********" at bounding box center [383, 73] width 211 height 10
drag, startPoint x: 316, startPoint y: 73, endPoint x: 269, endPoint y: 73, distance: 46.9
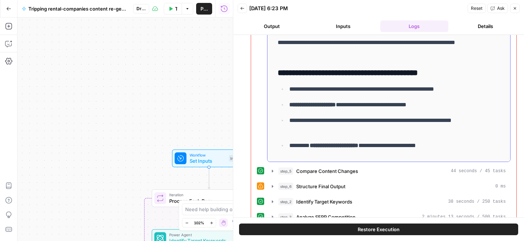
copy h3 "*********"
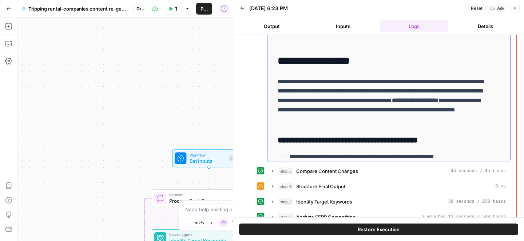
scroll to position [126, 0]
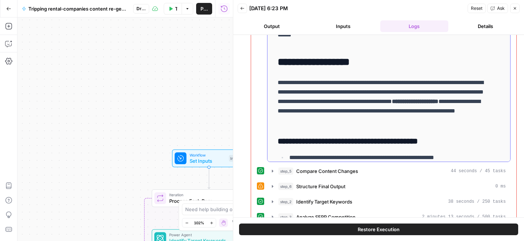
click at [282, 81] on p "**********" at bounding box center [383, 101] width 211 height 47
copy p "*********"
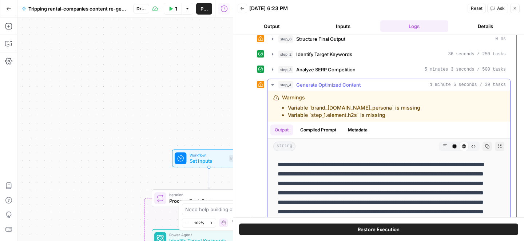
scroll to position [0, 0]
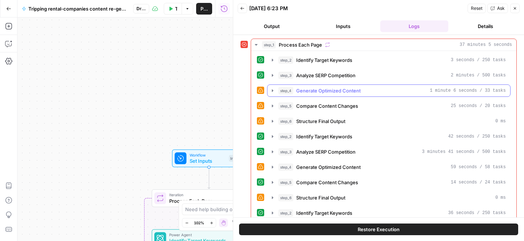
click at [306, 89] on span "Generate Optimized Content" at bounding box center [328, 90] width 64 height 7
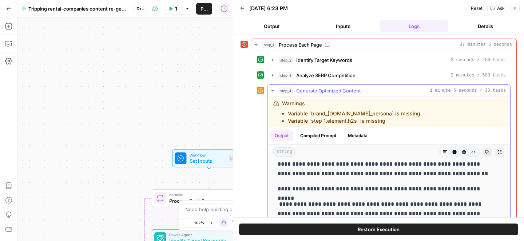
scroll to position [14, 0]
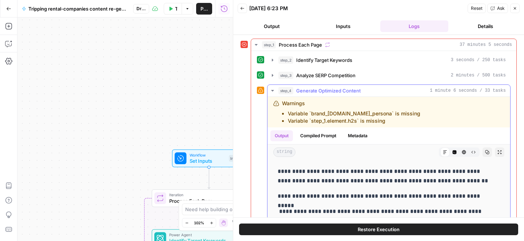
click at [323, 89] on span "Generate Optimized Content" at bounding box center [328, 90] width 64 height 7
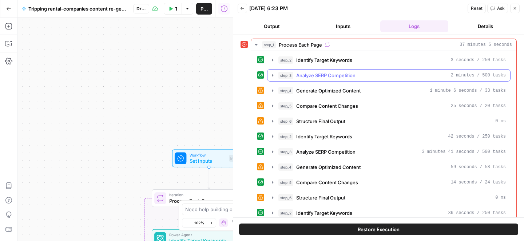
click at [330, 77] on span "Analyze SERP Competition" at bounding box center [325, 75] width 59 height 7
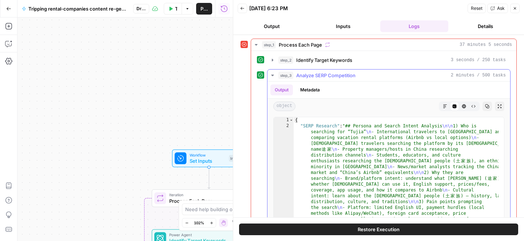
click at [330, 77] on span "Analyze SERP Competition" at bounding box center [325, 75] width 59 height 7
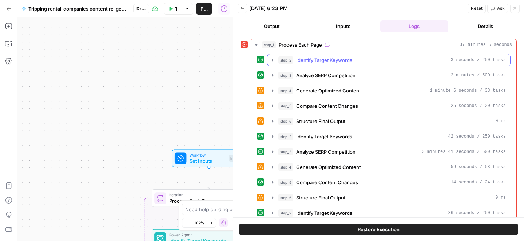
click at [331, 64] on button "step_2 Identify Target Keywords 3 seconds / 250 tasks" at bounding box center [388, 60] width 243 height 12
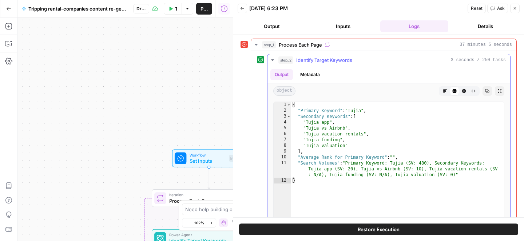
click at [331, 64] on button "step_2 Identify Target Keywords 3 seconds / 250 tasks" at bounding box center [388, 60] width 243 height 12
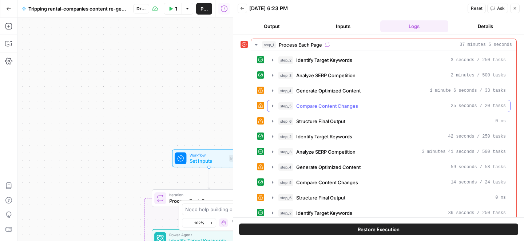
click at [313, 103] on span "Compare Content Changes" at bounding box center [327, 105] width 62 height 7
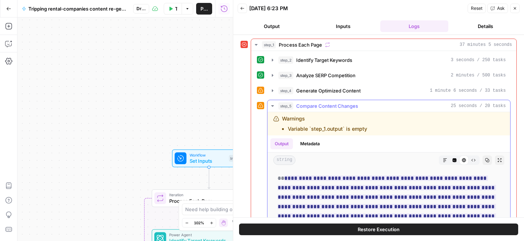
click at [313, 103] on span "Compare Content Changes" at bounding box center [327, 105] width 62 height 7
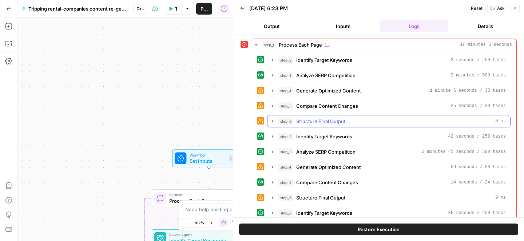
click at [308, 121] on span "Structure Final Output" at bounding box center [320, 120] width 49 height 7
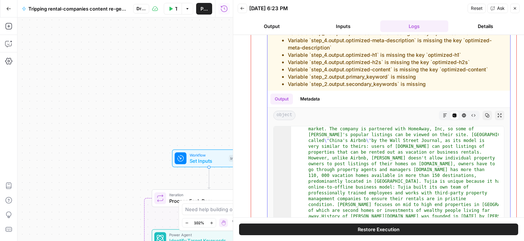
scroll to position [22, 0]
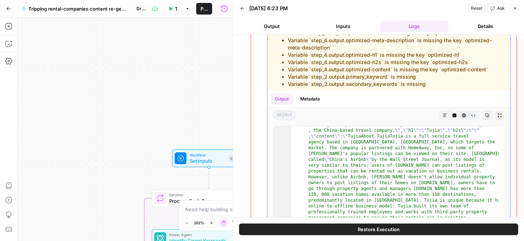
click at [443, 116] on icon "button" at bounding box center [445, 115] width 4 height 4
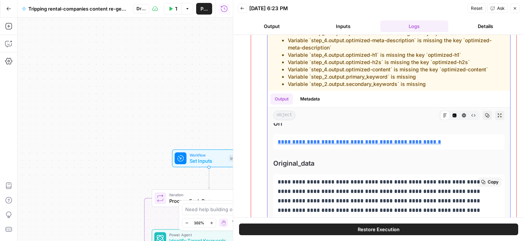
scroll to position [7, 0]
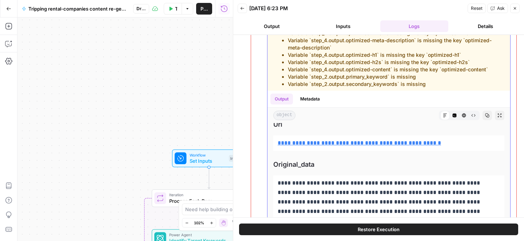
click at [459, 115] on button "HTML Viewer" at bounding box center [463, 115] width 9 height 9
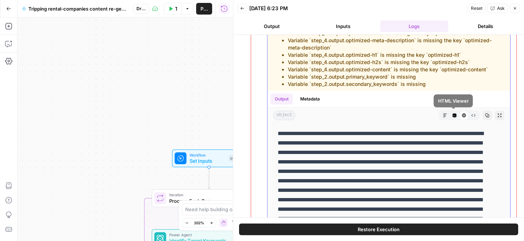
click at [471, 114] on icon "button" at bounding box center [473, 115] width 4 height 4
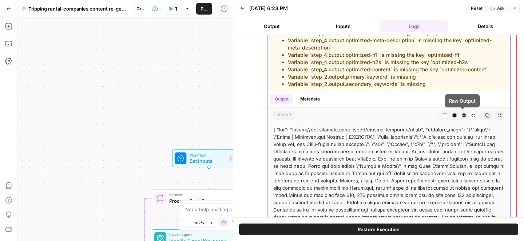
click at [440, 117] on button "Markdown" at bounding box center [444, 115] width 9 height 9
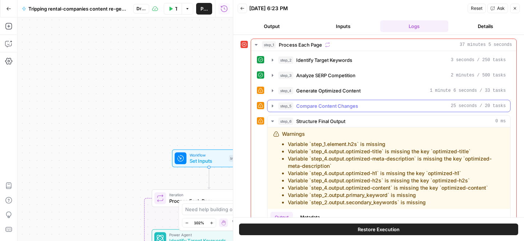
click at [341, 106] on span "Compare Content Changes" at bounding box center [327, 105] width 62 height 7
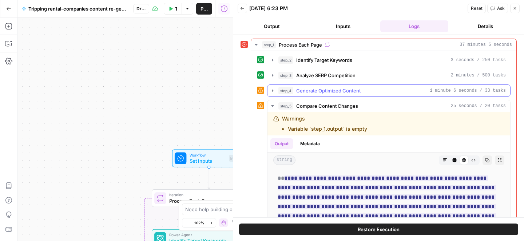
click at [331, 92] on span "Generate Optimized Content" at bounding box center [328, 90] width 64 height 7
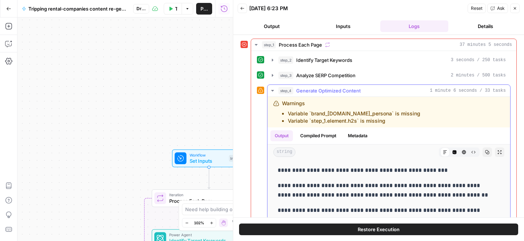
scroll to position [2, 0]
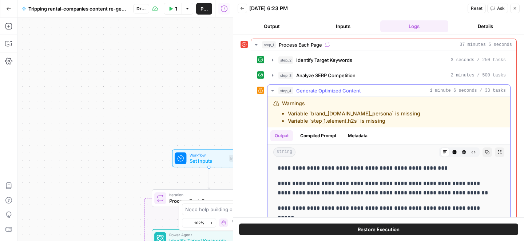
click at [452, 153] on icon "button" at bounding box center [454, 152] width 4 height 4
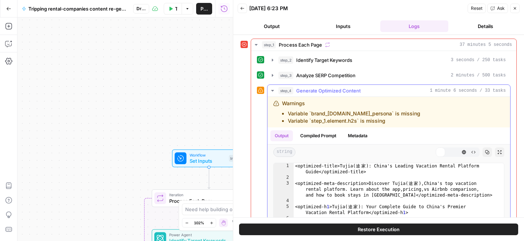
scroll to position [0, 0]
click at [338, 89] on span "Generate Optimized Content" at bounding box center [328, 90] width 64 height 7
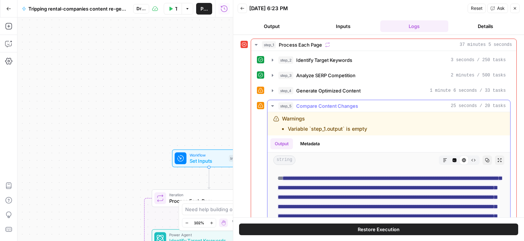
click at [336, 105] on span "Compare Content Changes" at bounding box center [327, 105] width 62 height 7
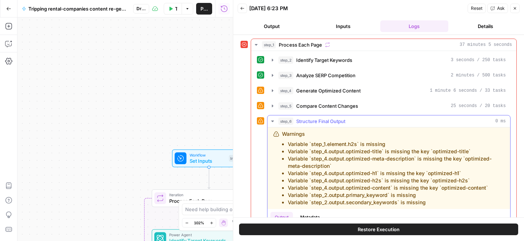
click at [305, 120] on span "Structure Final Output" at bounding box center [320, 120] width 49 height 7
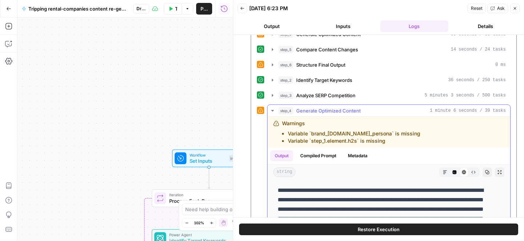
click at [468, 171] on button "Raw Output" at bounding box center [472, 171] width 9 height 9
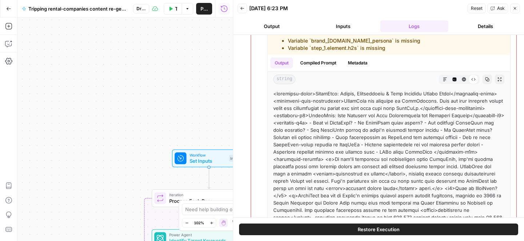
scroll to position [226, 0]
drag, startPoint x: 311, startPoint y: 93, endPoint x: 444, endPoint y: 93, distance: 132.8
copy div "HouseTrip: Status, Alternatives & Best Vacation Rental Sites"
drag, startPoint x: 342, startPoint y: 100, endPoint x: 432, endPoint y: 109, distance: 90.3
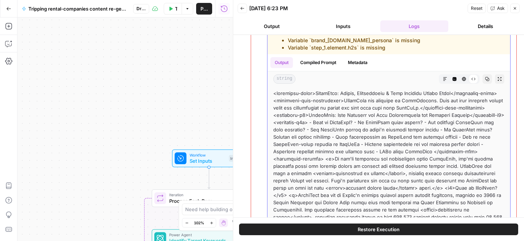
copy div "HouseTrip was acquired by TripAdvisor. Find the best vacation rental sites and …"
